Goal: Task Accomplishment & Management: Use online tool/utility

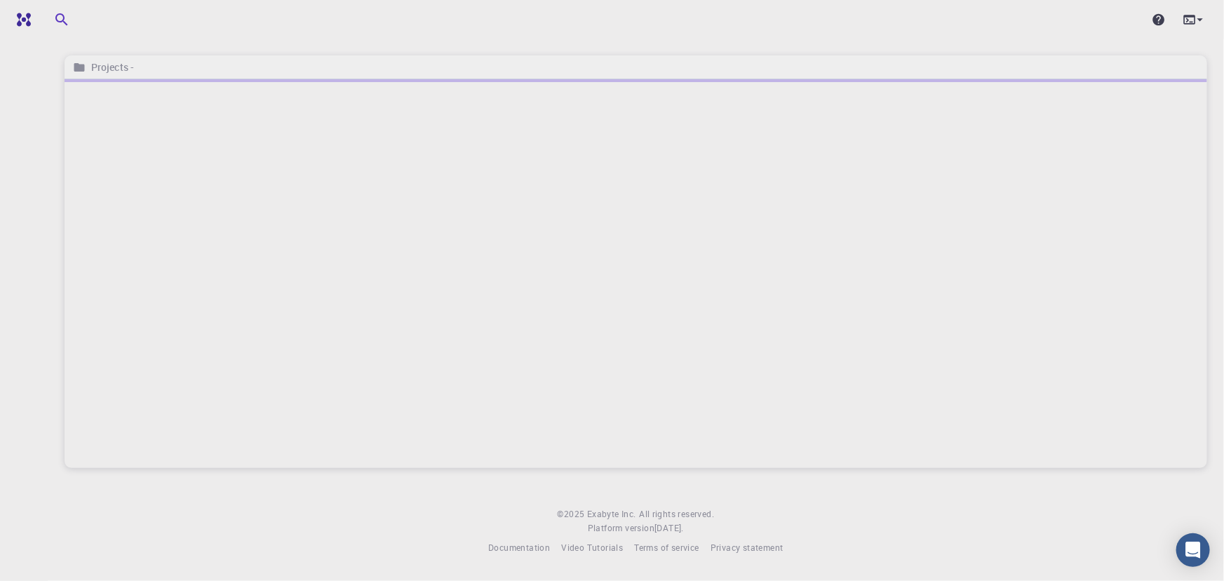
click at [1045, 153] on div at bounding box center [636, 273] width 1142 height 389
click at [35, 18] on img at bounding box center [27, 20] width 20 height 14
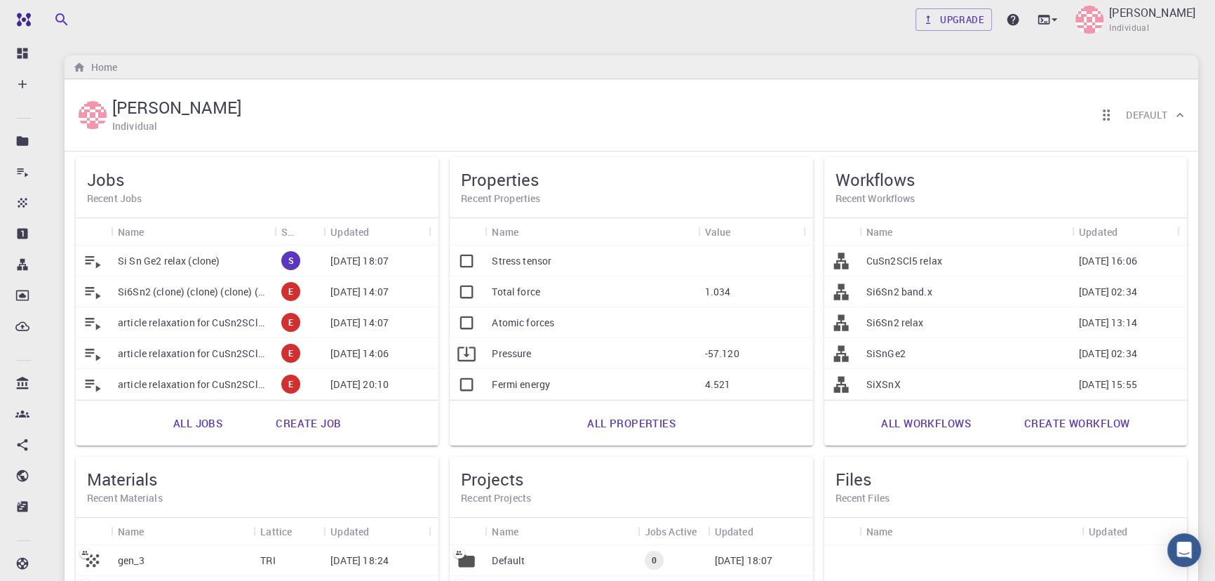
click at [187, 254] on p "Si Sn Ge2 relax (clone)" at bounding box center [169, 261] width 102 height 14
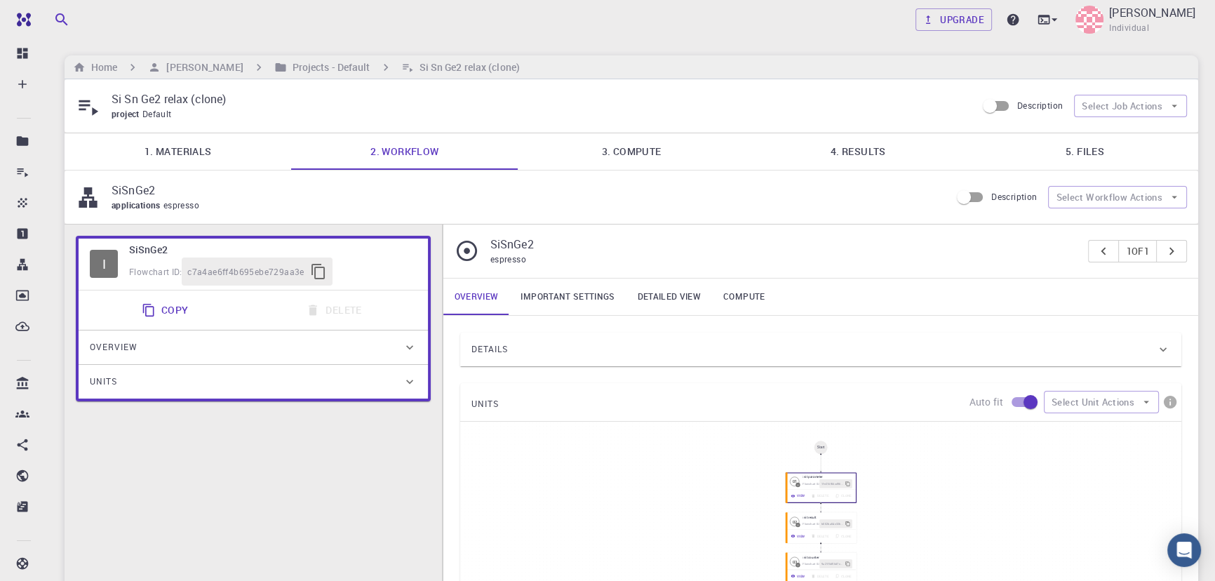
click at [876, 156] on link "4. Results" at bounding box center [858, 151] width 227 height 36
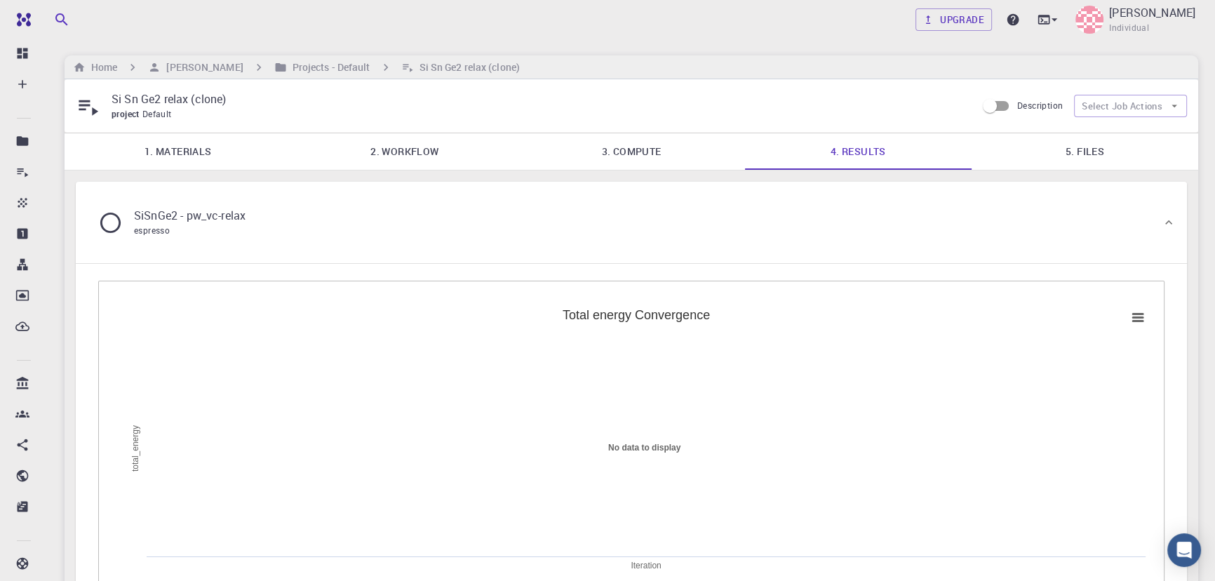
click at [1073, 149] on link "5. Files" at bounding box center [1084, 151] width 227 height 36
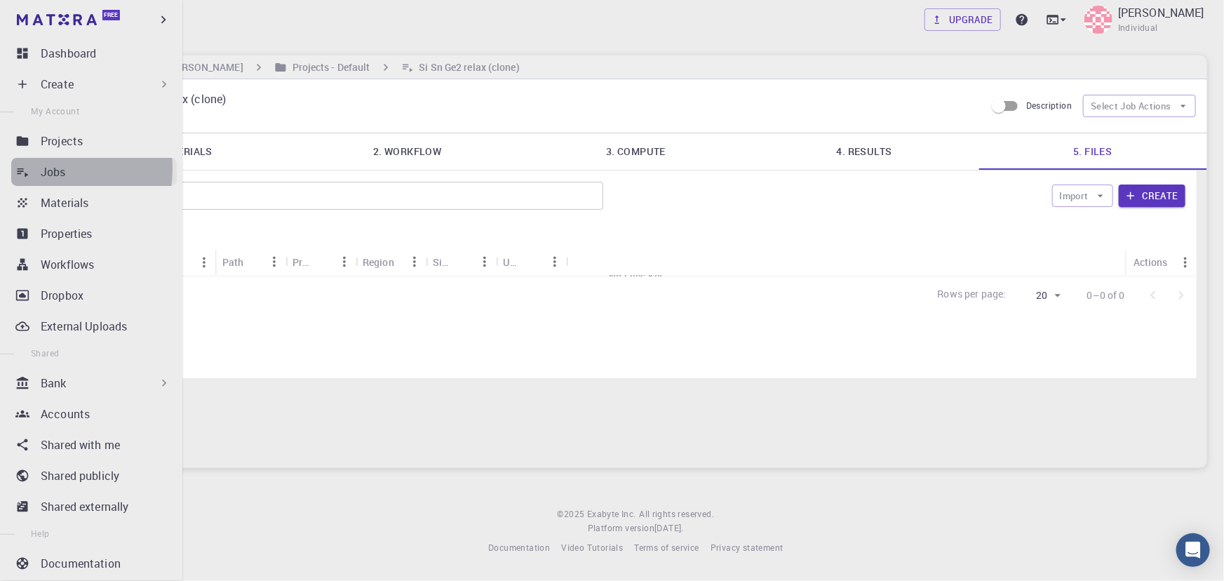
click at [25, 168] on icon at bounding box center [22, 172] width 14 height 14
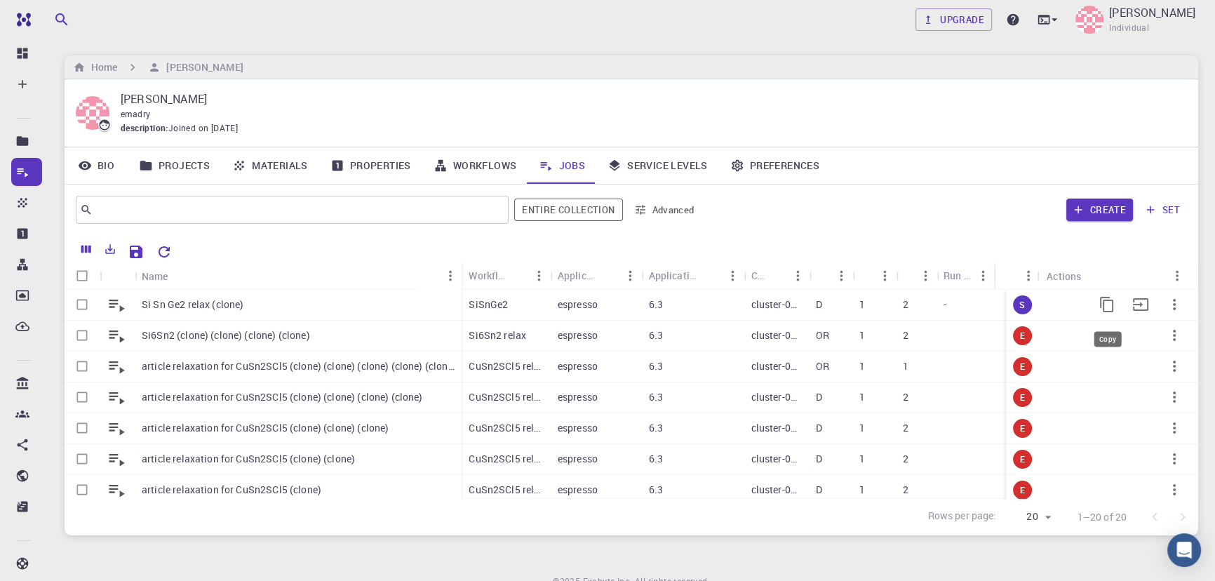
click at [1100, 303] on icon "Copy" at bounding box center [1106, 304] width 13 height 15
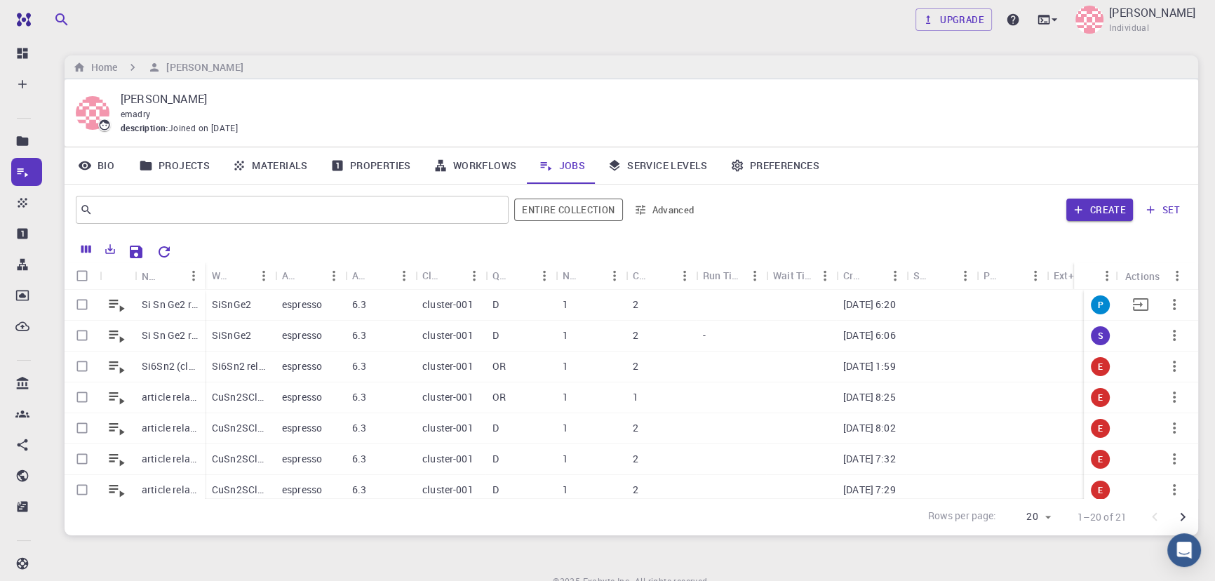
click at [874, 306] on p "09-14-2025 6:20" at bounding box center [869, 304] width 53 height 14
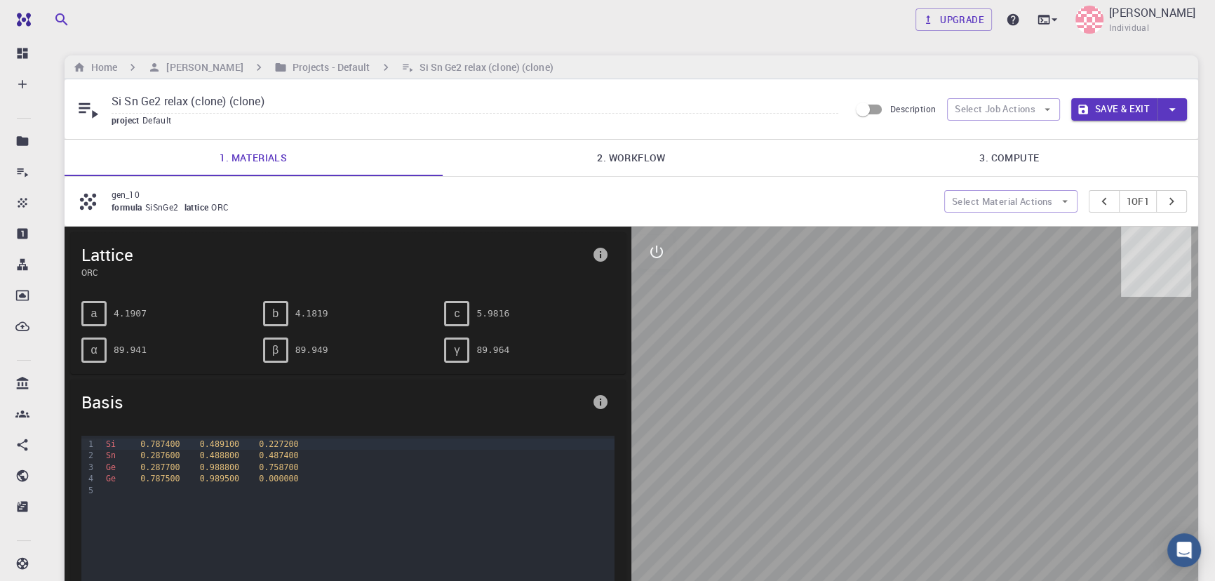
click at [648, 174] on link "2. Workflow" at bounding box center [632, 158] width 378 height 36
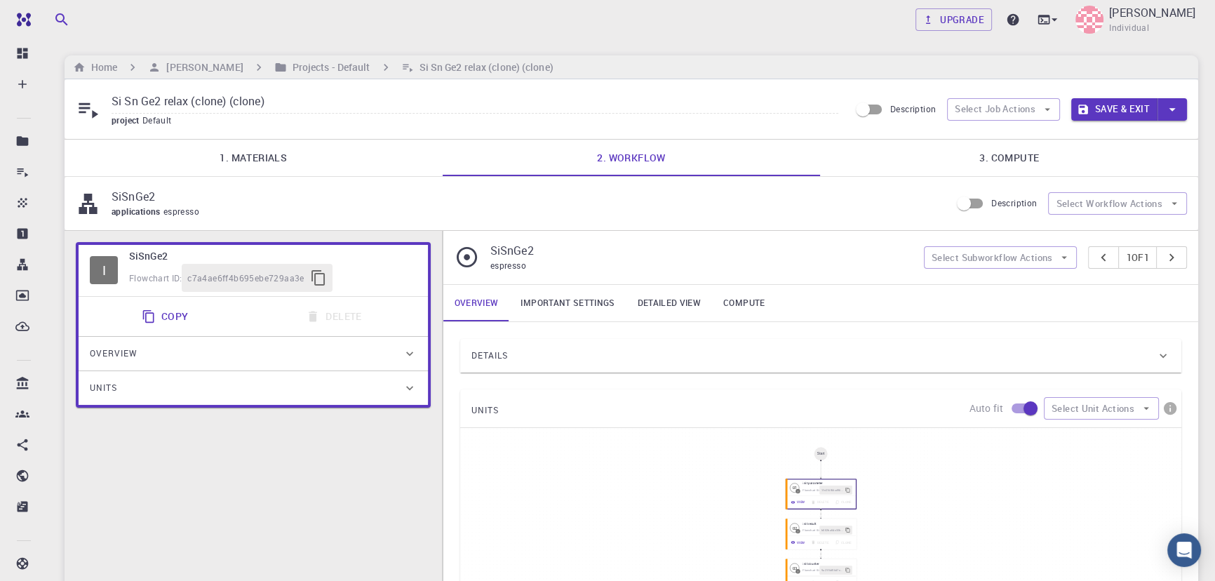
click at [979, 161] on link "3. Compute" at bounding box center [1009, 158] width 378 height 36
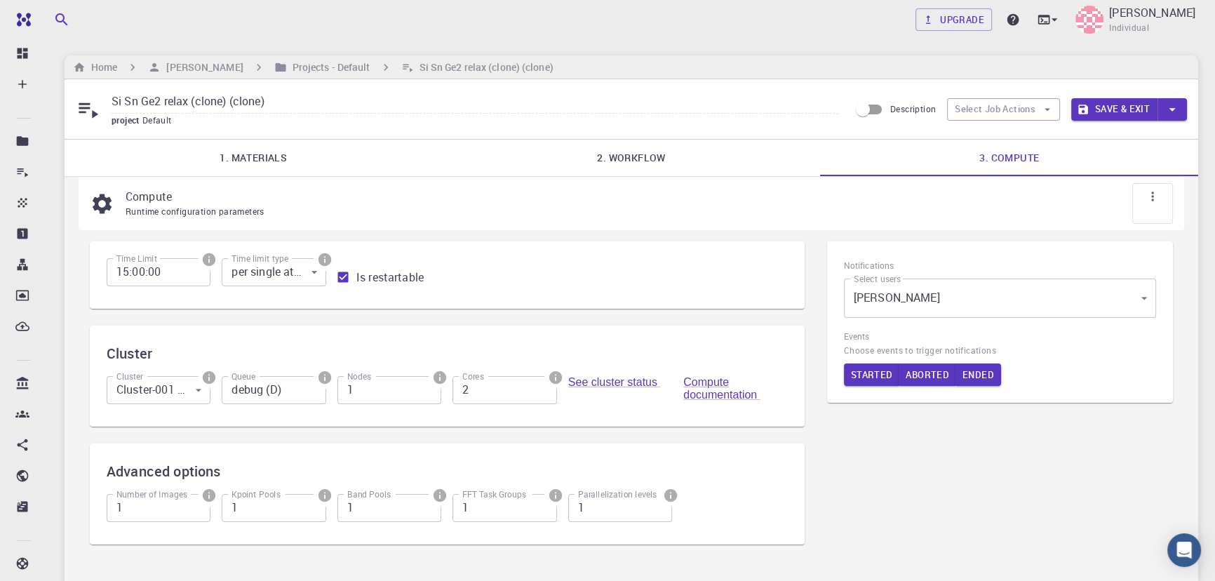
click at [169, 387] on body "Free Dashboard Create New Job New Material Create Material Upload File Import f…" at bounding box center [607, 380] width 1215 height 760
click at [149, 449] on li "Cluster-007 (Azure)" at bounding box center [157, 456] width 119 height 25
type input "1"
click at [281, 391] on input "debug (D)" at bounding box center [274, 390] width 104 height 28
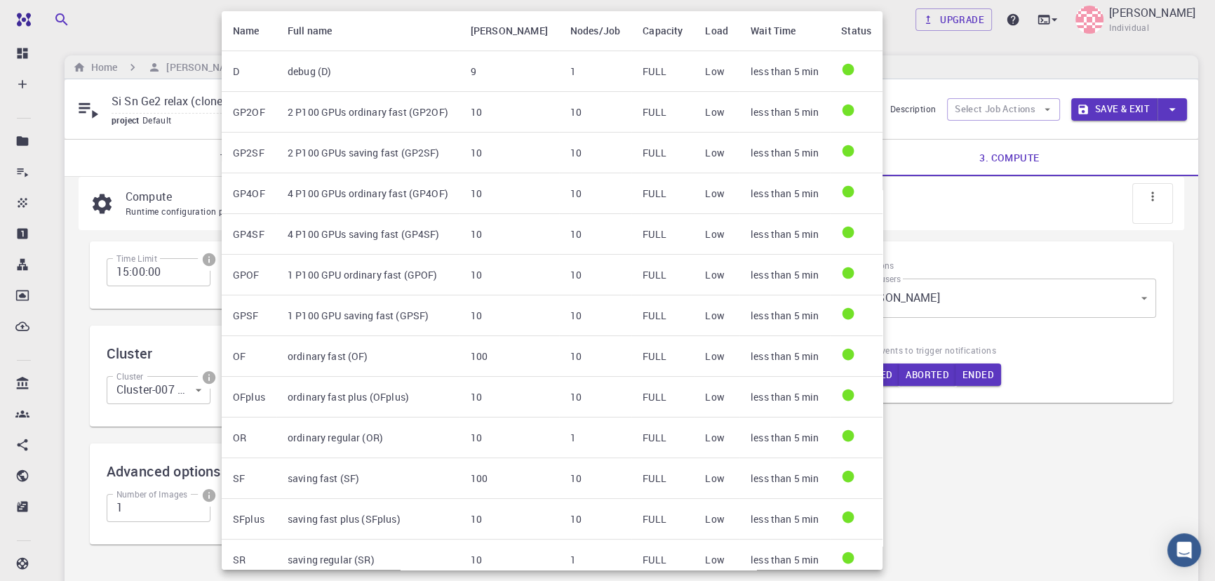
click at [1019, 480] on div at bounding box center [607, 290] width 1215 height 581
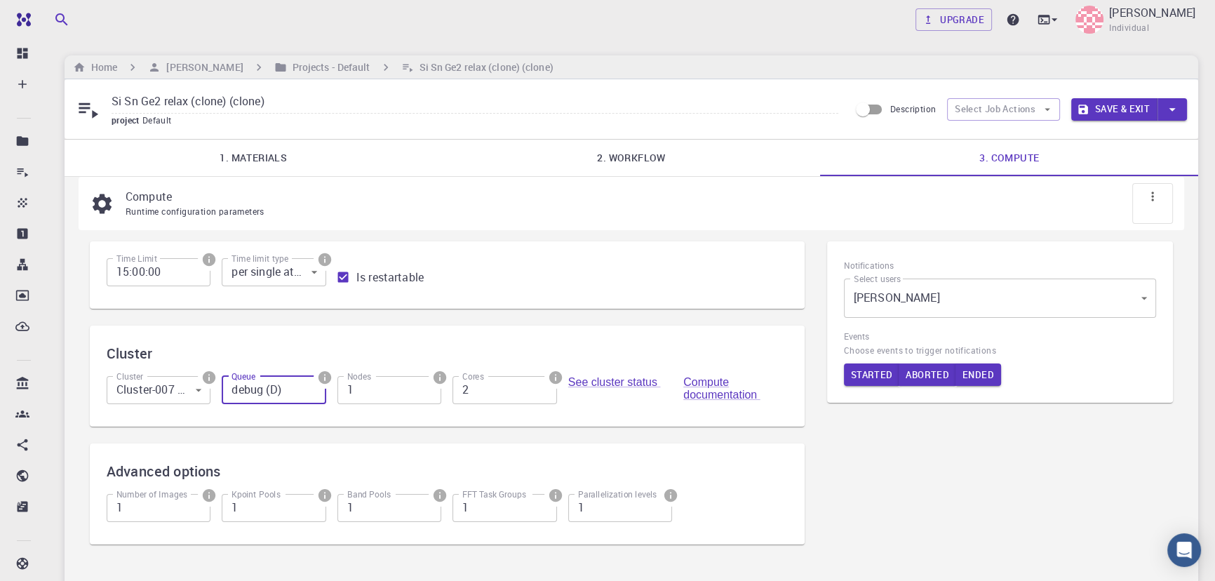
click at [295, 392] on input "debug (D)" at bounding box center [274, 390] width 104 height 28
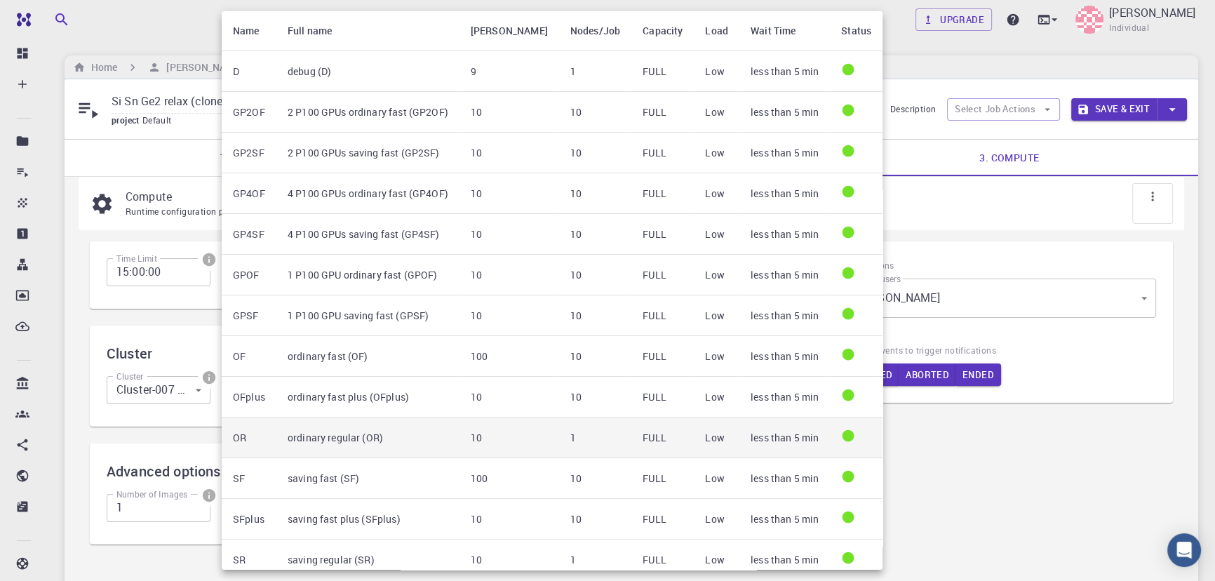
click at [307, 433] on td "ordinary regular (OR)" at bounding box center [367, 437] width 183 height 41
type input "ordinary regular (OR)"
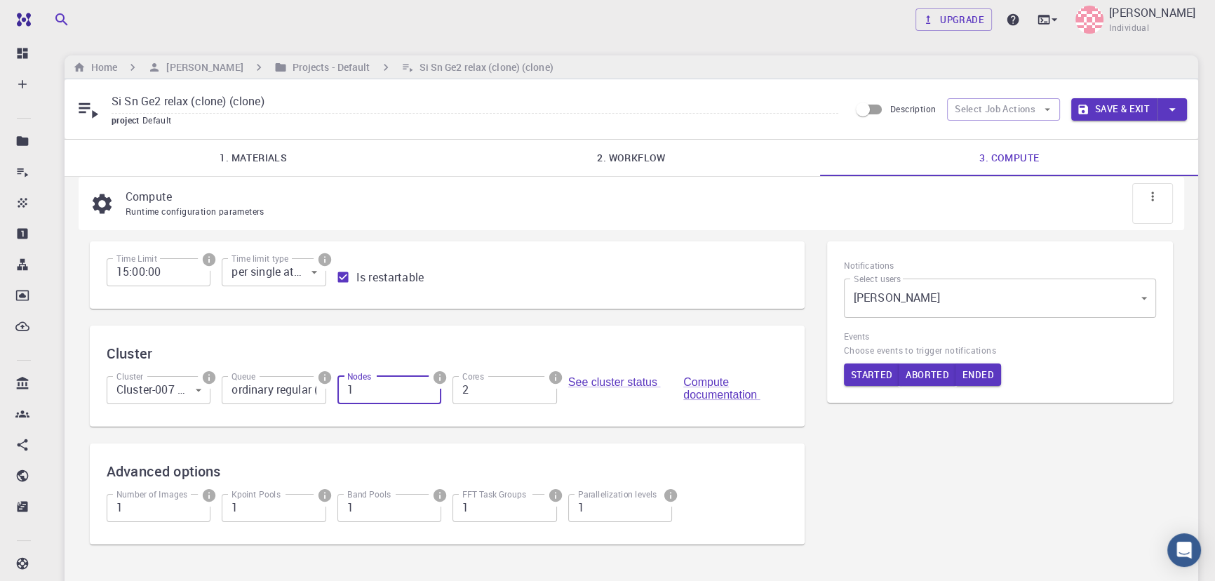
click at [365, 396] on input "1" at bounding box center [389, 390] width 104 height 28
click at [498, 395] on input "2" at bounding box center [504, 390] width 104 height 28
type input "1"
click at [543, 397] on input "1" at bounding box center [504, 390] width 104 height 28
click at [158, 391] on body "Free Dashboard Create New Job New Material Create Material Upload File Import f…" at bounding box center [607, 380] width 1215 height 760
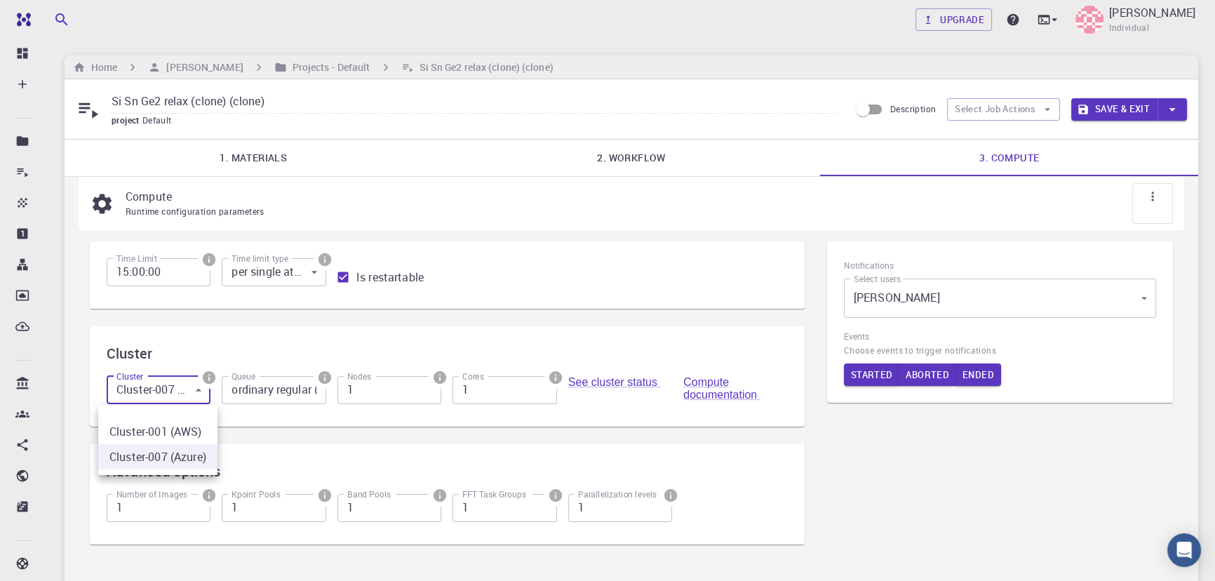
click at [142, 424] on li "Cluster-001 (AWS)" at bounding box center [157, 431] width 119 height 25
type input "0"
click at [615, 381] on link "See cluster status" at bounding box center [614, 382] width 93 height 12
click at [1088, 112] on icon "button" at bounding box center [1082, 109] width 13 height 13
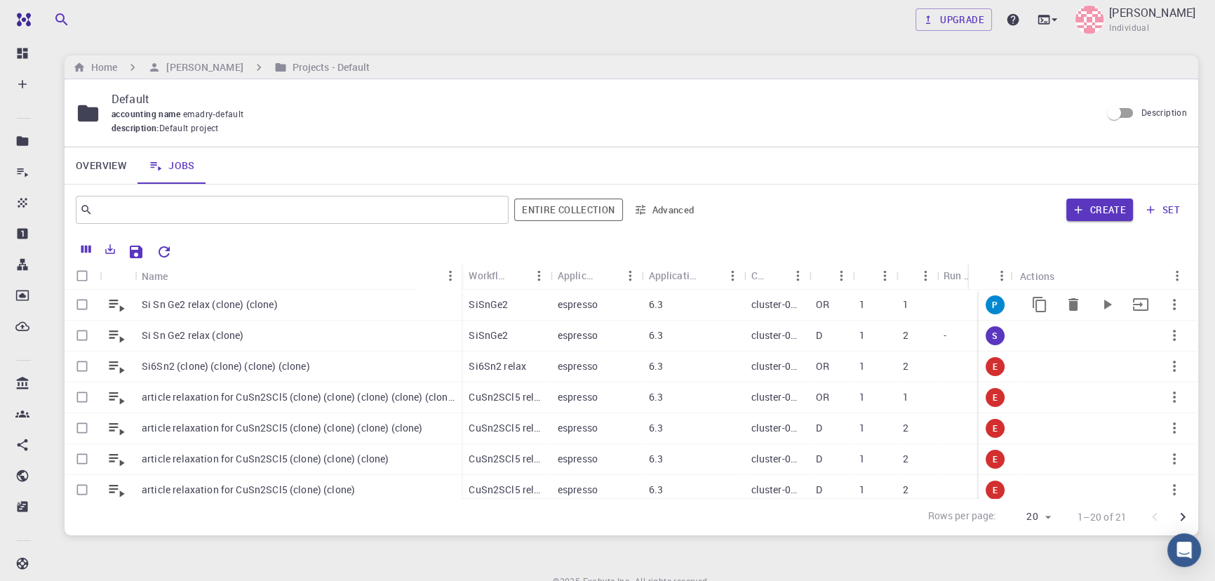
click at [1098, 302] on icon "Run" at bounding box center [1106, 304] width 17 height 17
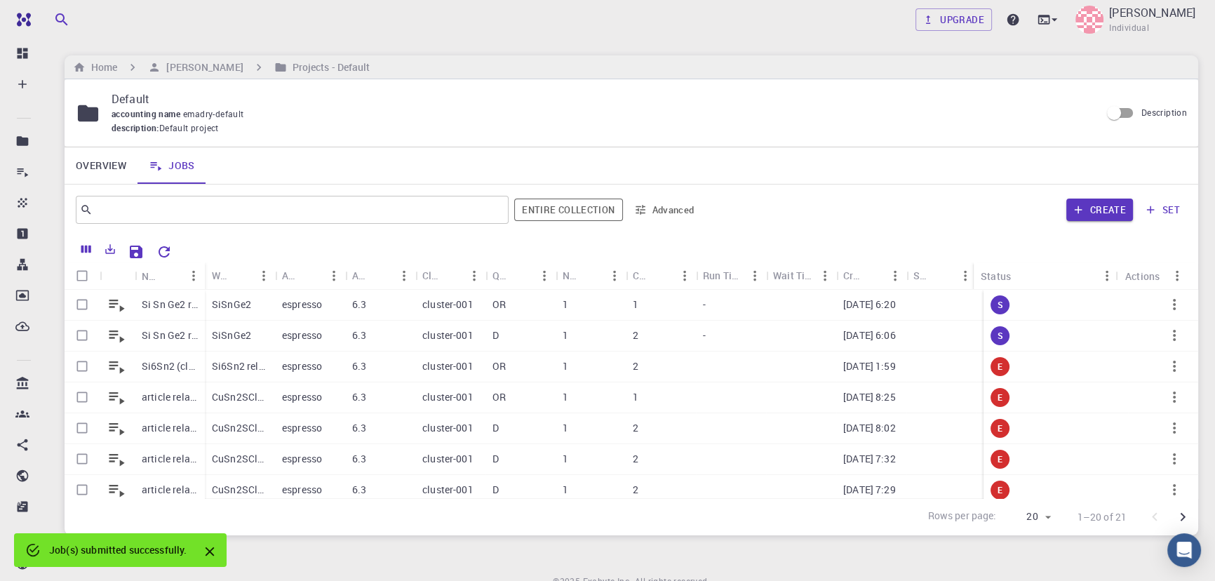
drag, startPoint x: 1075, startPoint y: 277, endPoint x: 961, endPoint y: 283, distance: 114.4
click at [965, 283] on div "Status" at bounding box center [972, 275] width 14 height 27
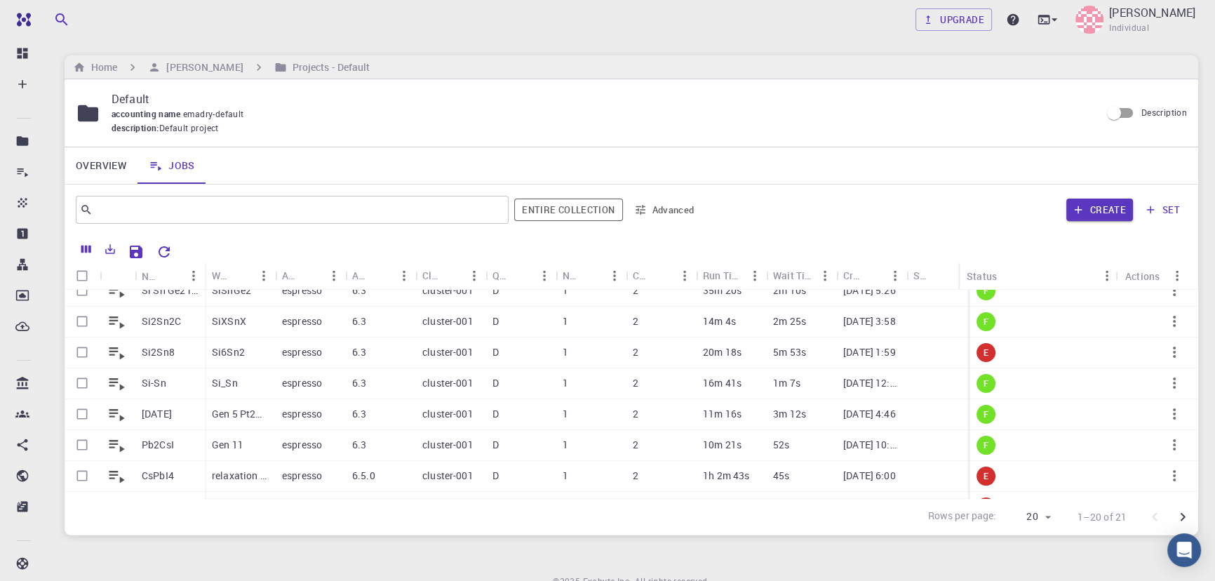
scroll to position [418, 0]
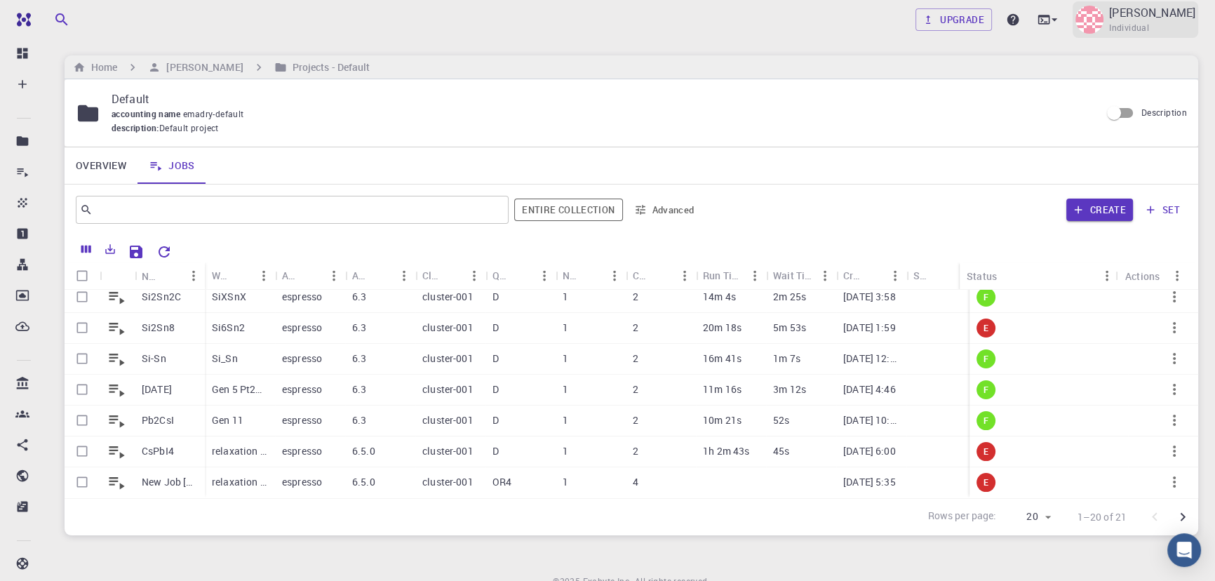
click at [1121, 21] on div "Emad Rahimi Individual" at bounding box center [1135, 19] width 126 height 36
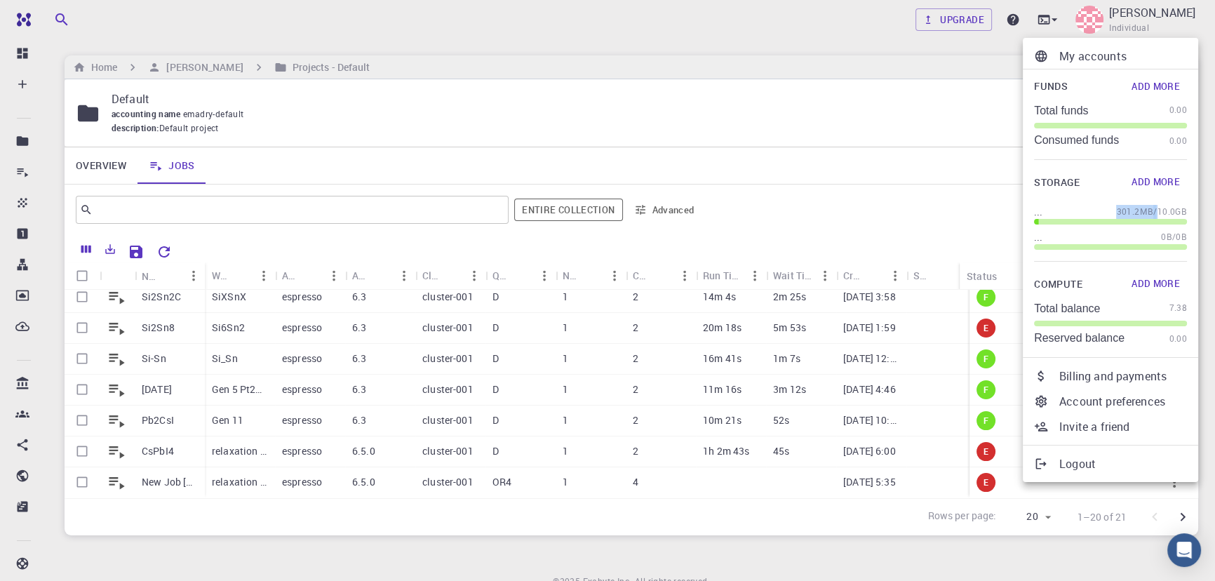
drag, startPoint x: 1101, startPoint y: 206, endPoint x: 1156, endPoint y: 213, distance: 55.8
click at [1156, 213] on div "... 301.2MB / 10.0GB" at bounding box center [1110, 212] width 153 height 14
click at [1157, 238] on div "... 0B / 0B" at bounding box center [1110, 237] width 153 height 14
click at [743, 19] on div at bounding box center [607, 290] width 1215 height 581
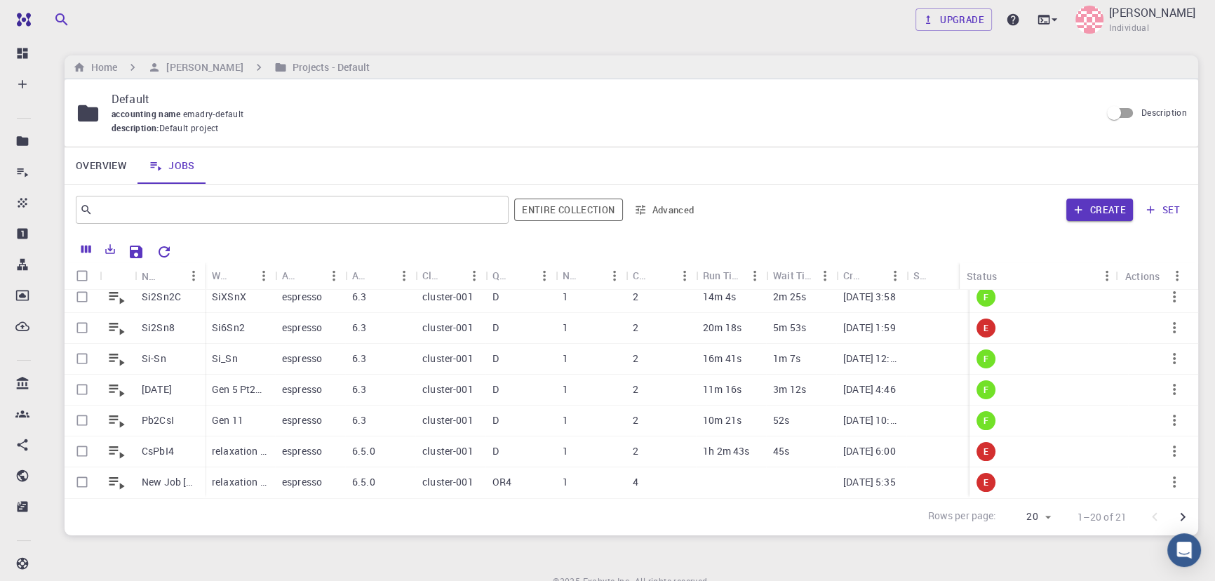
click at [849, 39] on div "Upgrade Emad Rahimi Individual" at bounding box center [631, 19] width 1201 height 39
click at [1123, 113] on input "Description" at bounding box center [1114, 113] width 80 height 27
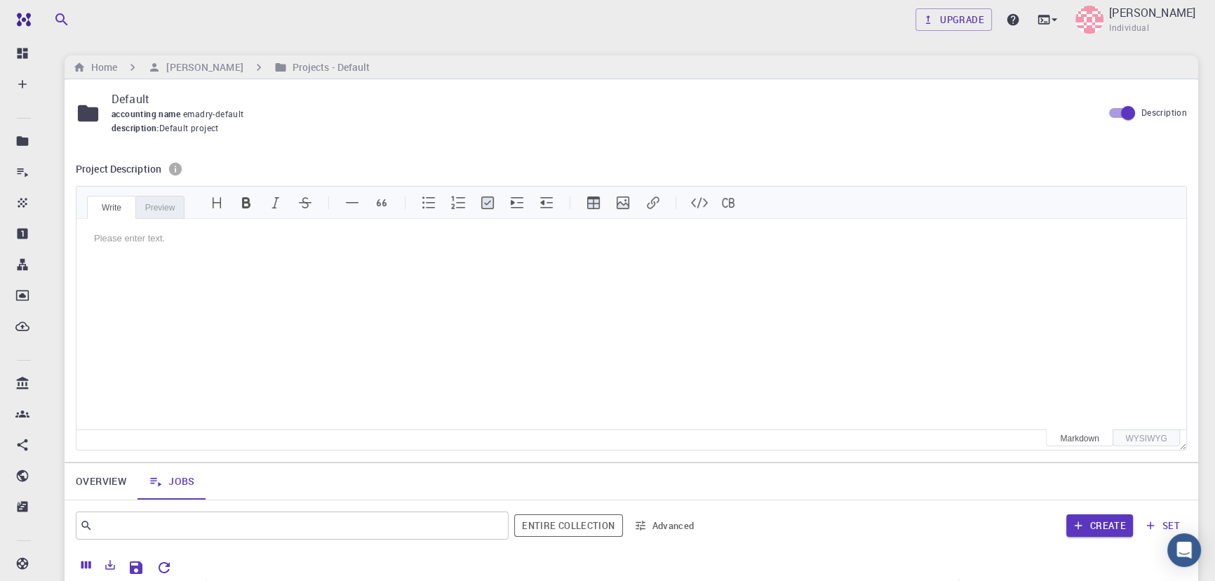
scroll to position [0, 0]
click at [1123, 113] on input "Description" at bounding box center [1128, 113] width 80 height 27
checkbox input "false"
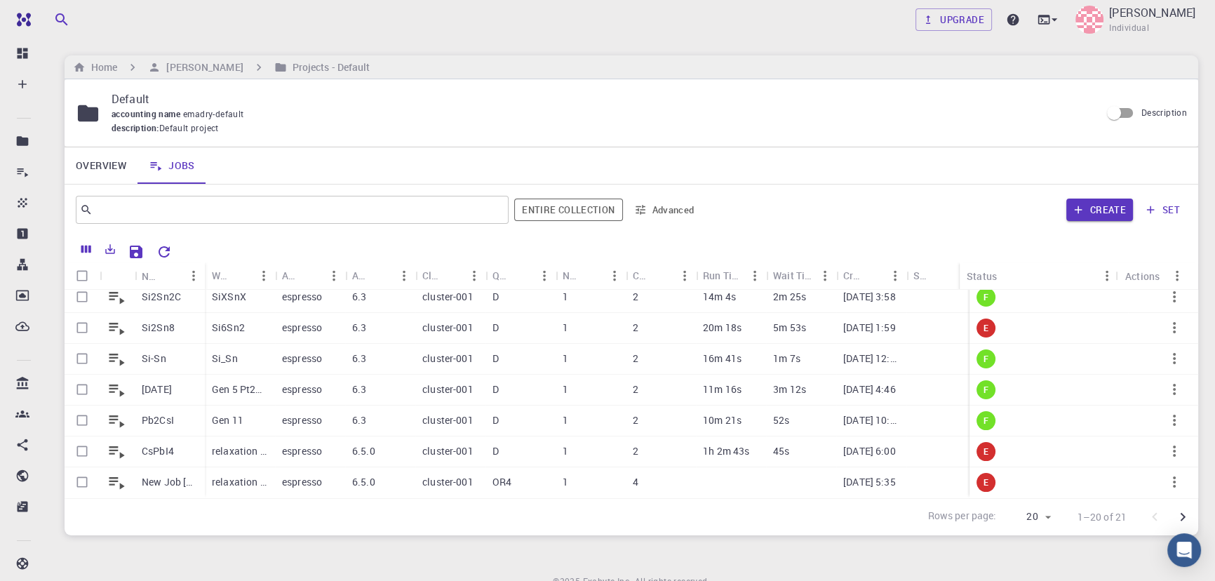
click at [777, 20] on div "Upgrade Emad Rahimi Individual" at bounding box center [631, 19] width 1167 height 36
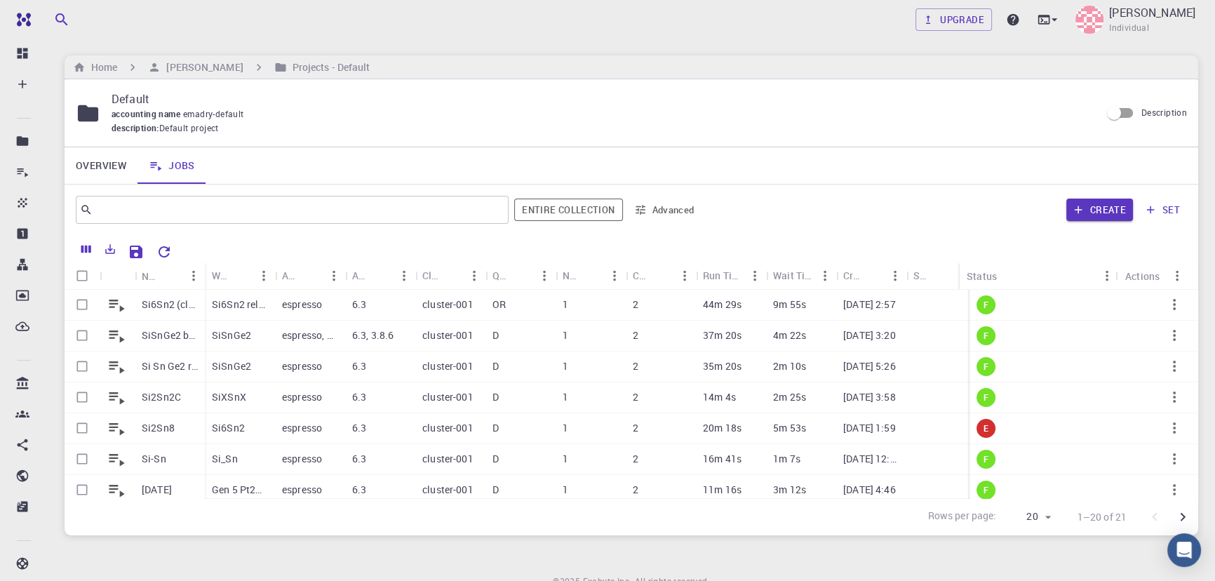
scroll to position [313, 0]
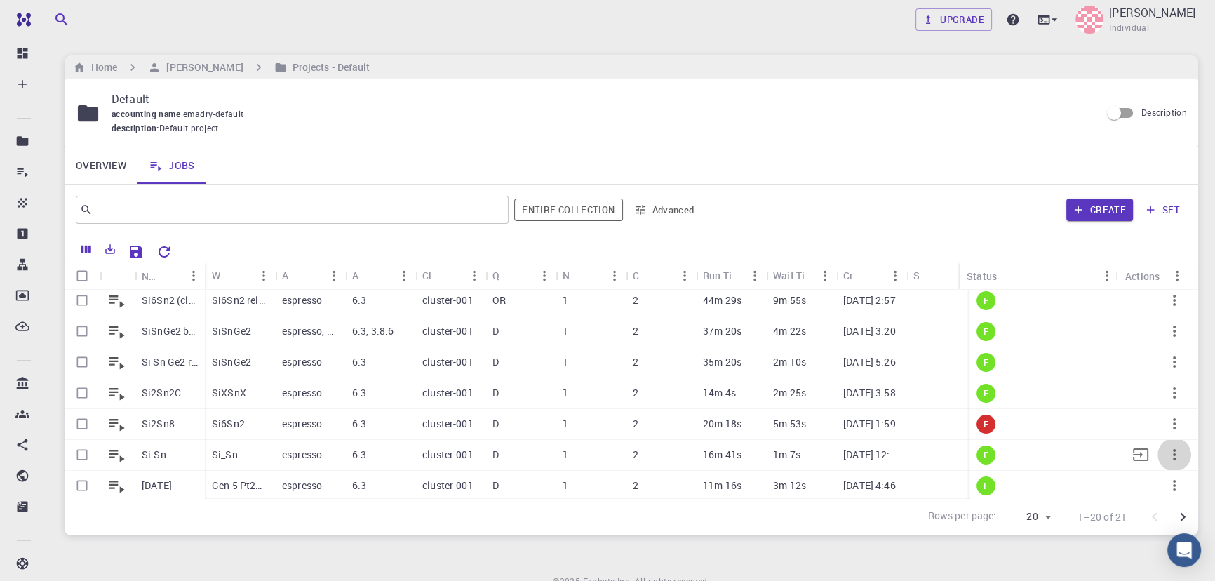
click at [1167, 456] on icon "button" at bounding box center [1174, 454] width 17 height 17
click at [1164, 437] on li "Copy" at bounding box center [1171, 441] width 81 height 22
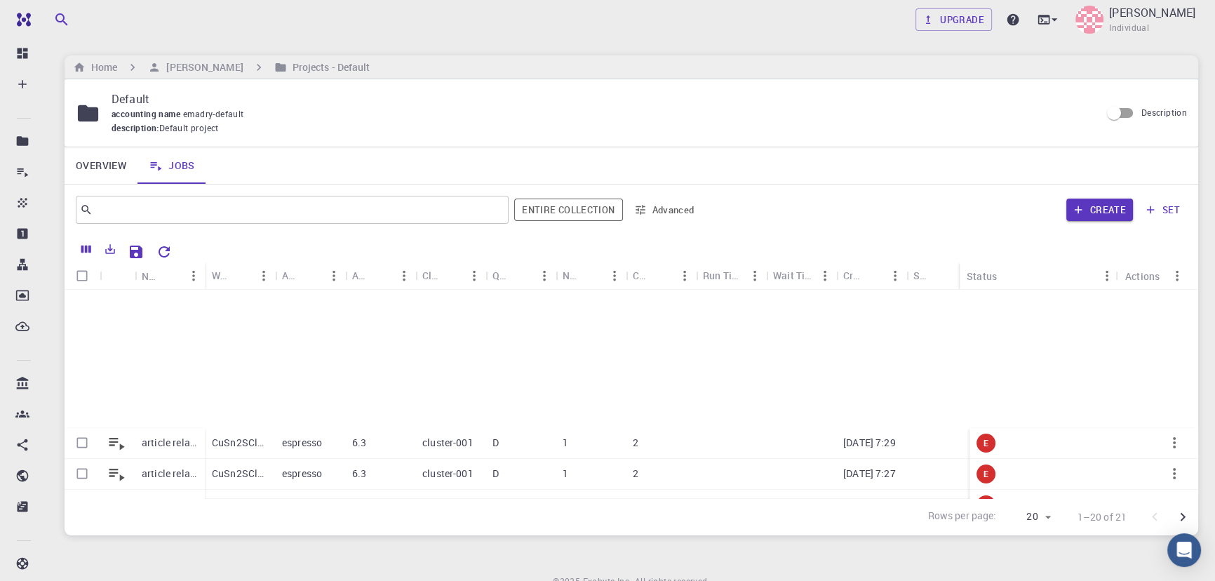
scroll to position [0, 0]
